Goal: Information Seeking & Learning: Learn about a topic

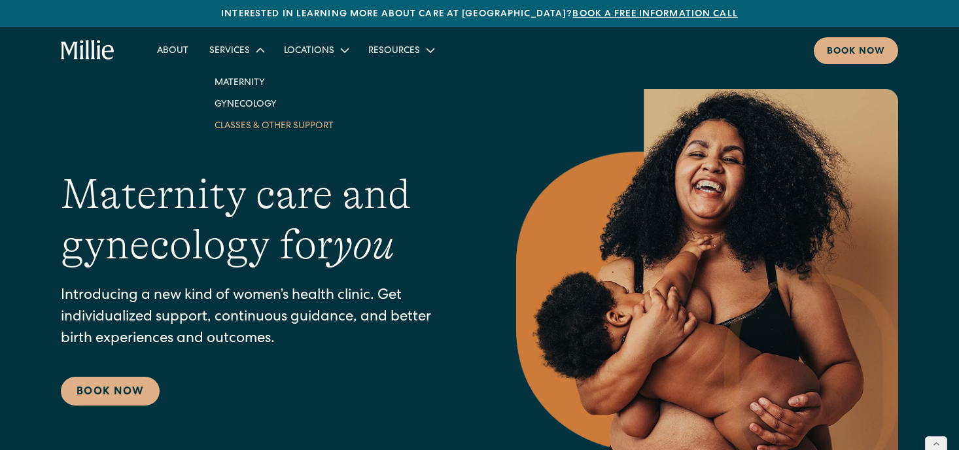
click at [238, 130] on link "Classes & Other Support" at bounding box center [274, 126] width 140 height 22
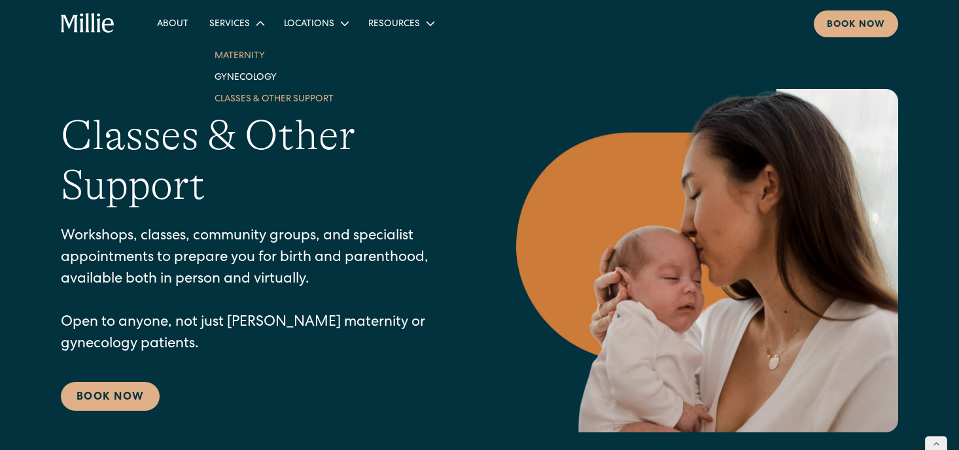
click at [247, 59] on link "Maternity" at bounding box center [274, 55] width 140 height 22
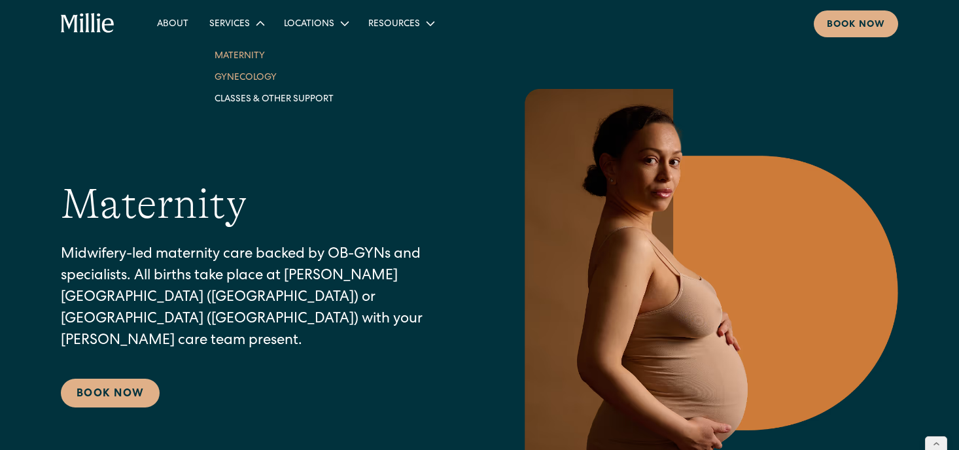
click at [238, 79] on link "Gynecology" at bounding box center [274, 77] width 140 height 22
